Goal: Find specific page/section: Find specific page/section

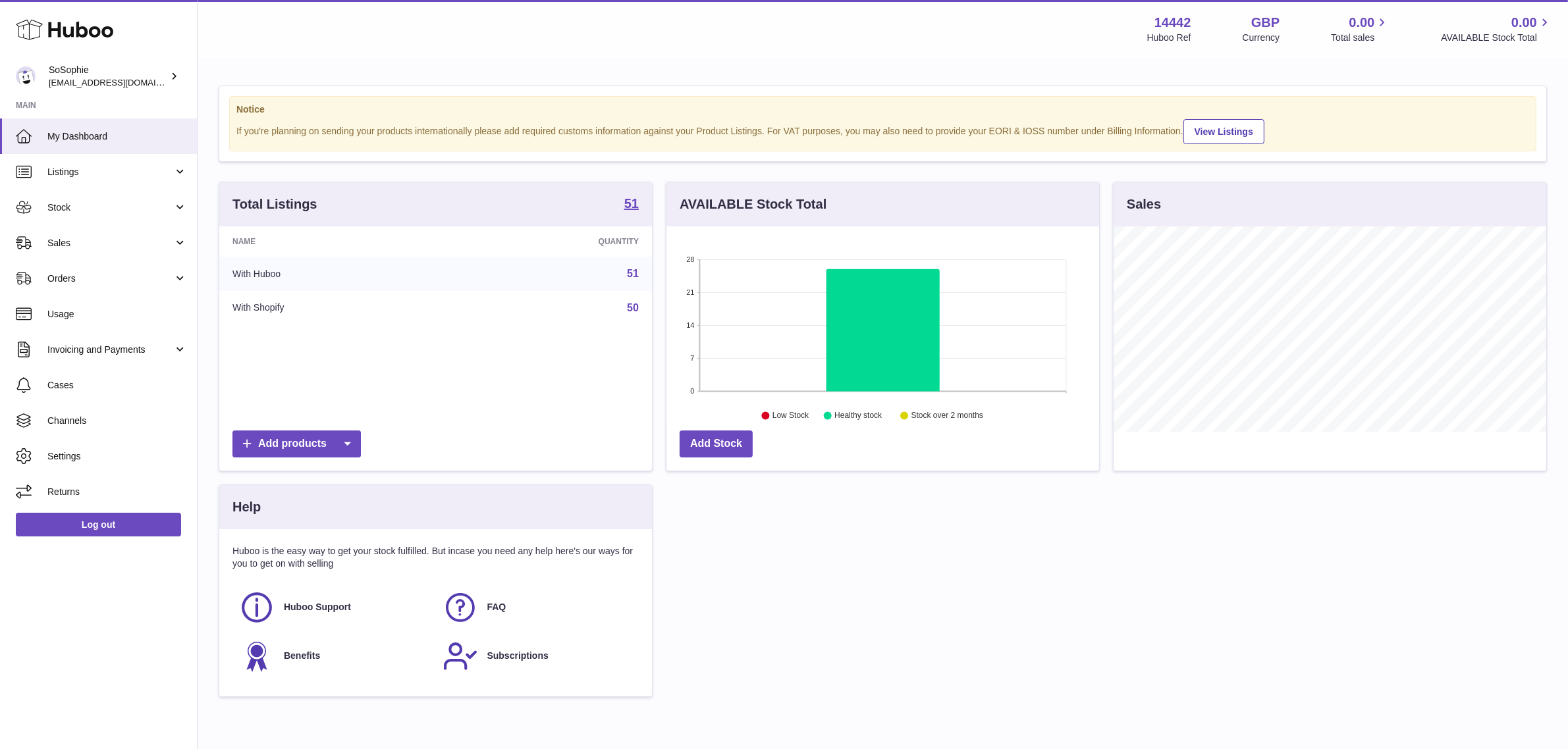
click at [1110, 488] on div "Total Listings 51 Name Quantity With Huboo 51 With Shopify 50 Add products AVAI…" at bounding box center [883, 446] width 1341 height 529
click at [97, 252] on link "Sales" at bounding box center [98, 243] width 197 height 35
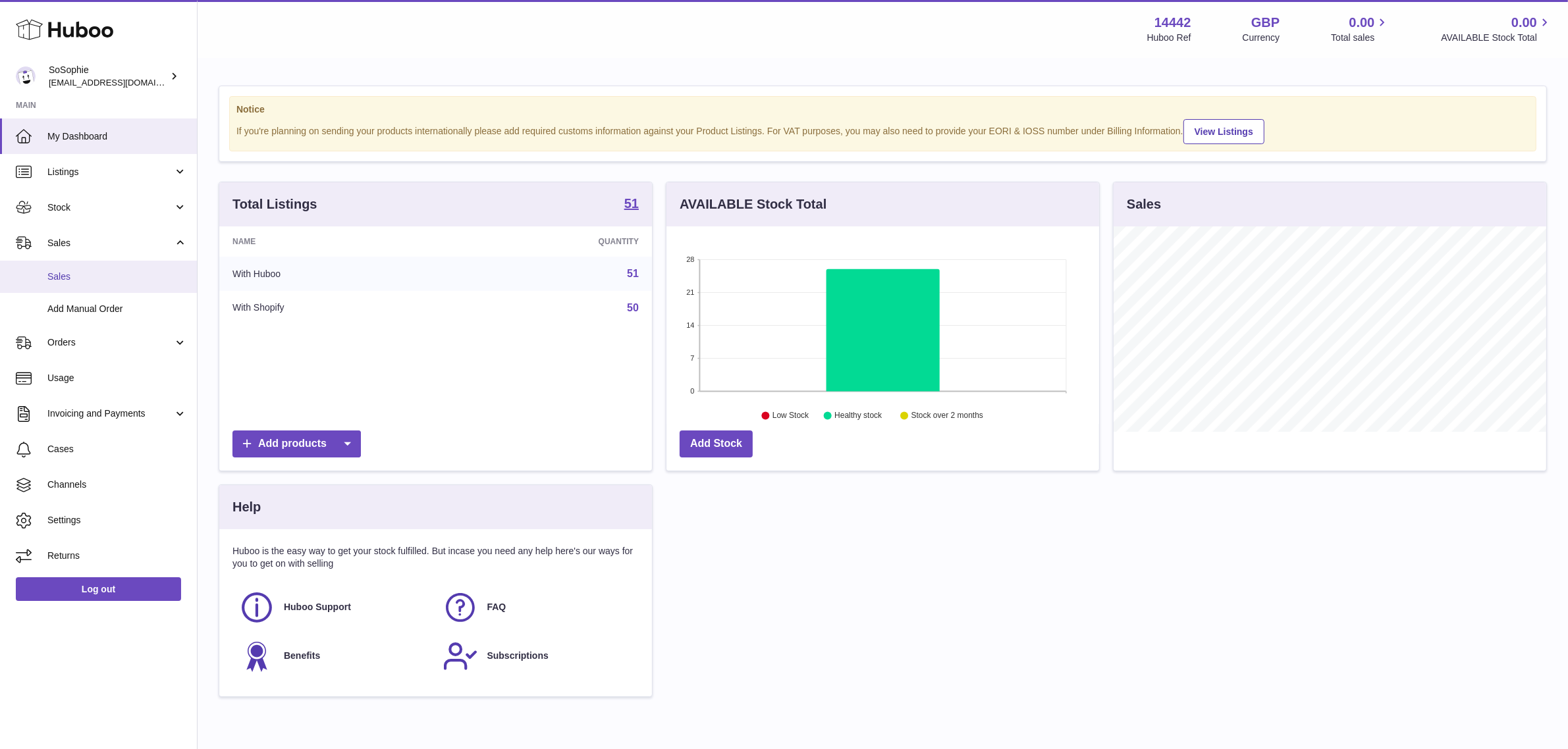
click at [97, 276] on span "Sales" at bounding box center [118, 276] width 140 height 12
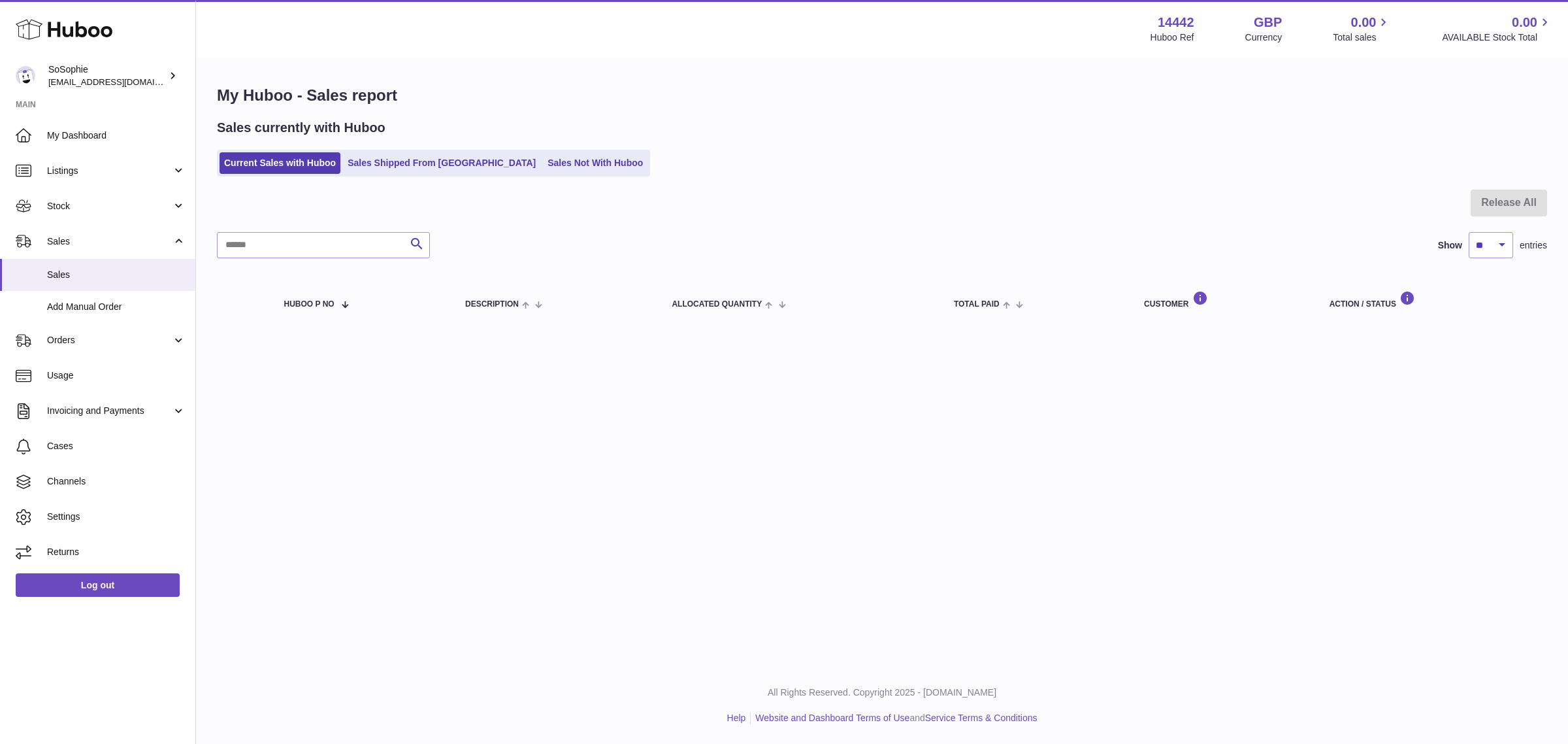
click at [735, 177] on div "My Huboo - Sales report Sales currently with Huboo Current Sales with Huboo Sal…" at bounding box center [882, 207] width 1372 height 295
click at [571, 172] on link "Sales Not With Huboo" at bounding box center [595, 163] width 104 height 21
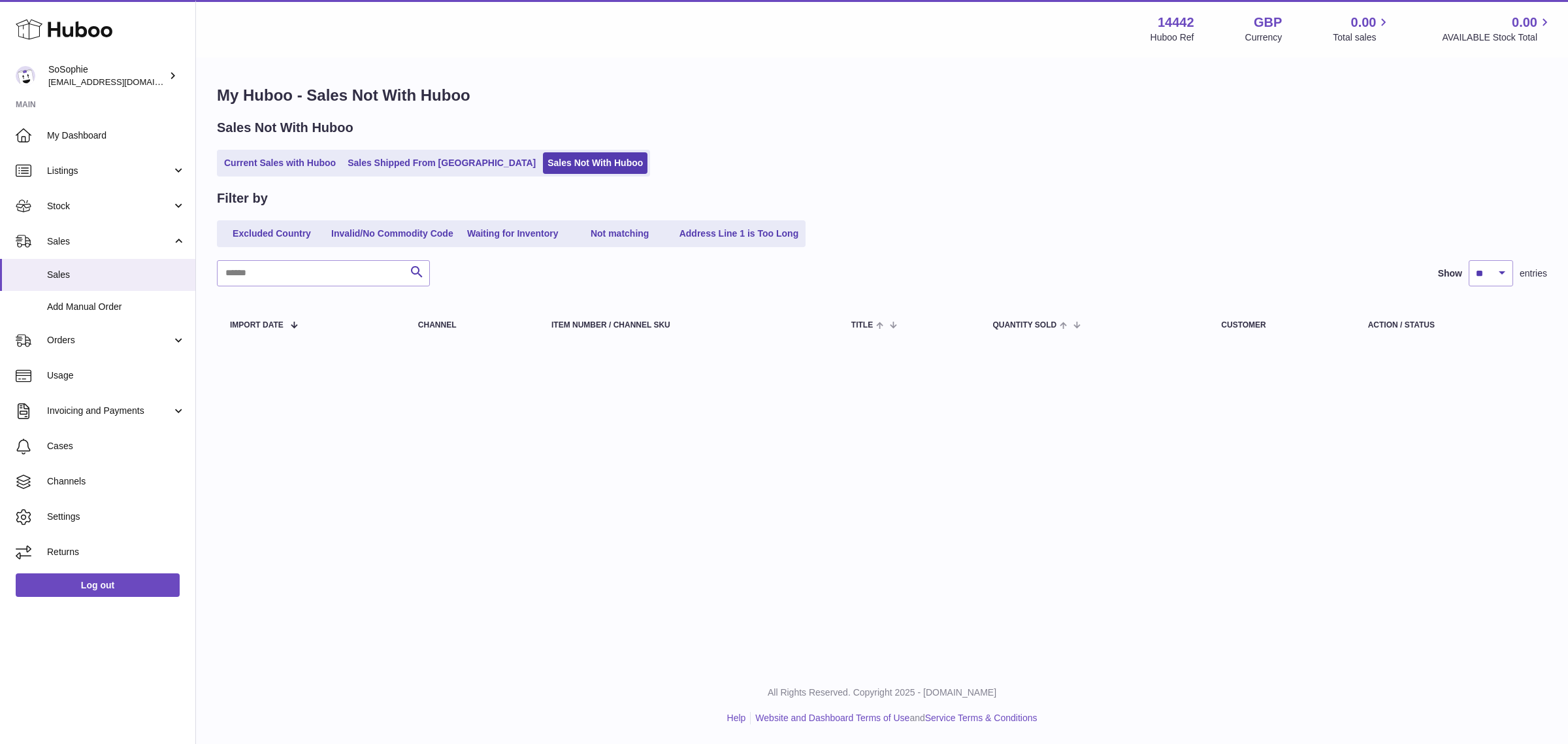
drag, startPoint x: 909, startPoint y: 115, endPoint x: 730, endPoint y: 82, distance: 182.0
click at [910, 115] on div "My Huboo - Sales Not With Huboo Sales Not With Huboo Current Sales with Huboo S…" at bounding box center [882, 217] width 1372 height 316
